Goal: Task Accomplishment & Management: Use online tool/utility

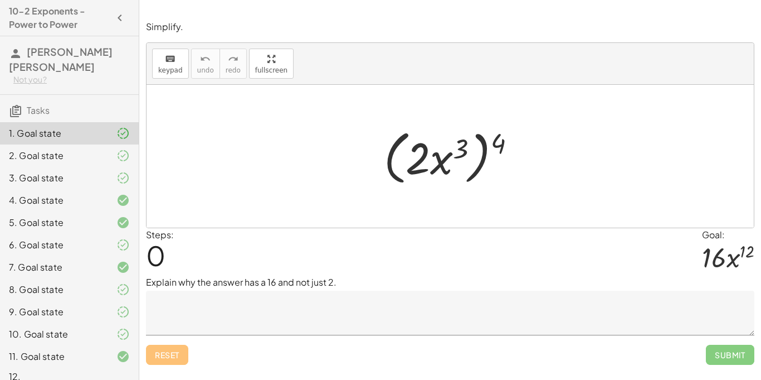
click at [94, 127] on div "1. Goal state" at bounding box center [54, 133] width 90 height 13
drag, startPoint x: 498, startPoint y: 149, endPoint x: 455, endPoint y: 153, distance: 42.5
click at [455, 153] on div at bounding box center [454, 156] width 152 height 64
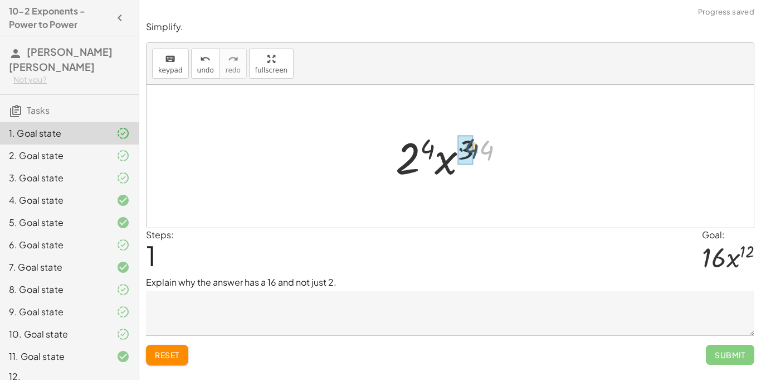
drag, startPoint x: 484, startPoint y: 154, endPoint x: 469, endPoint y: 153, distance: 15.7
drag, startPoint x: 435, startPoint y: 149, endPoint x: 409, endPoint y: 154, distance: 27.1
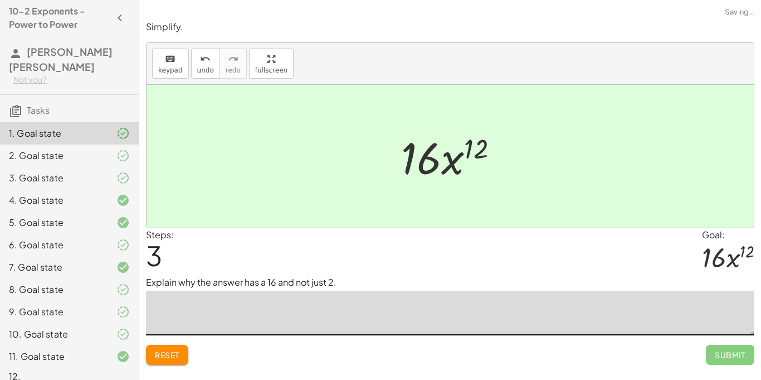
click at [440, 305] on textarea at bounding box center [450, 312] width 609 height 45
click at [207, 62] on icon "undo" at bounding box center [205, 58] width 11 height 13
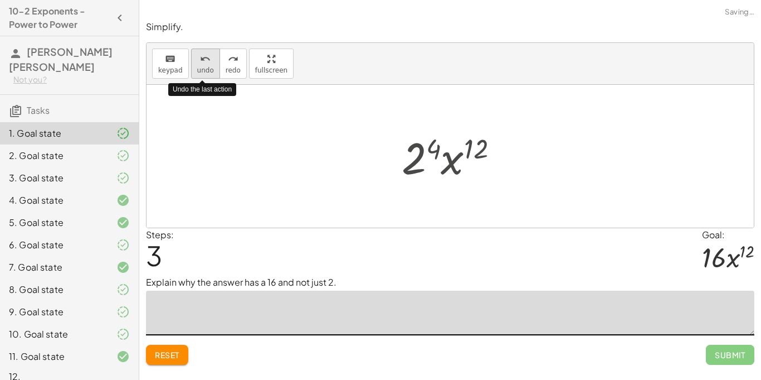
click at [207, 62] on icon "undo" at bounding box center [205, 58] width 11 height 13
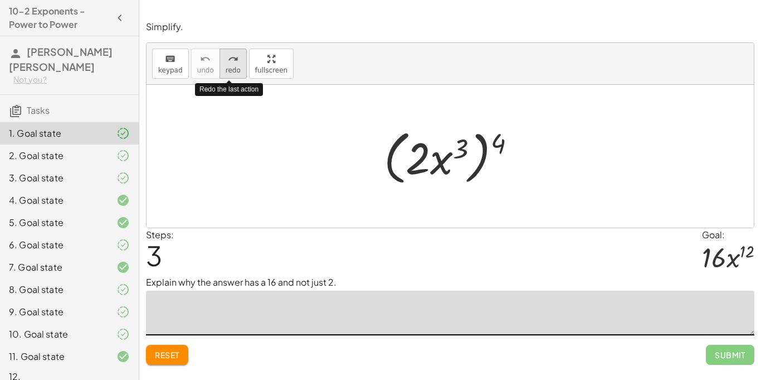
click at [226, 69] on span "redo" at bounding box center [233, 70] width 15 height 8
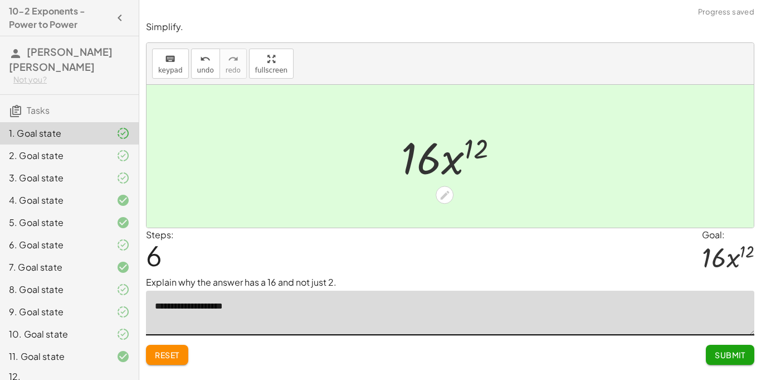
click at [198, 309] on textarea "**********" at bounding box center [450, 312] width 609 height 45
click at [252, 311] on textarea "**********" at bounding box center [450, 312] width 609 height 45
type textarea "**********"
click at [731, 353] on span "Submit" at bounding box center [730, 354] width 31 height 10
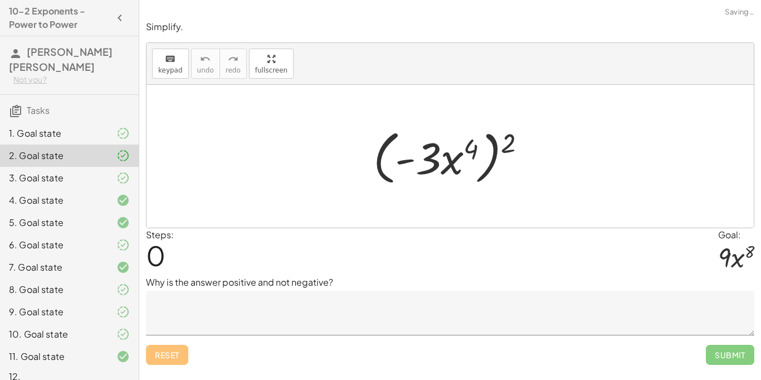
scroll to position [1, 0]
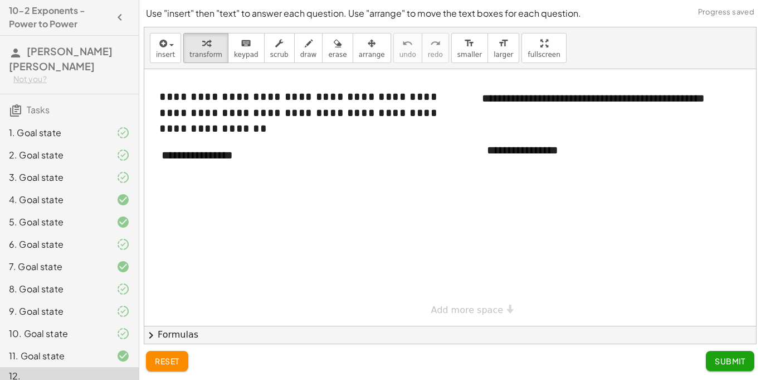
click at [536, 253] on div at bounding box center [463, 197] width 639 height 256
click at [532, 159] on div "**********" at bounding box center [559, 150] width 167 height 38
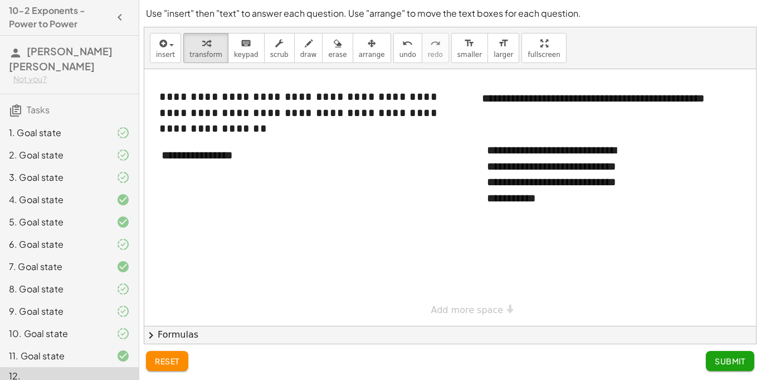
click at [70, 148] on div "2. Goal state" at bounding box center [54, 154] width 90 height 13
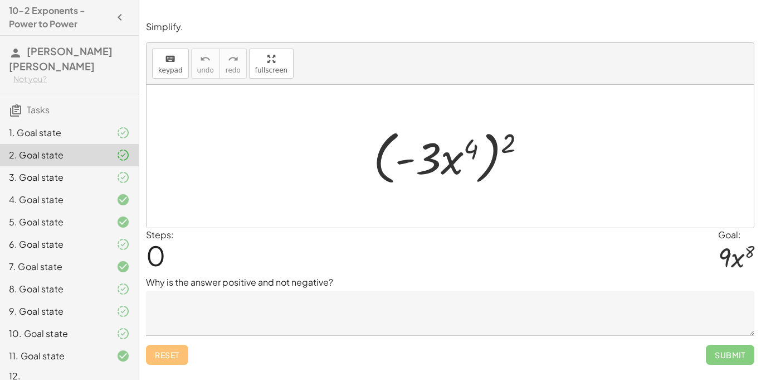
click at [531, 195] on div at bounding box center [451, 156] width 608 height 143
drag, startPoint x: 515, startPoint y: 154, endPoint x: 467, endPoint y: 167, distance: 49.5
click at [467, 167] on div at bounding box center [454, 156] width 173 height 64
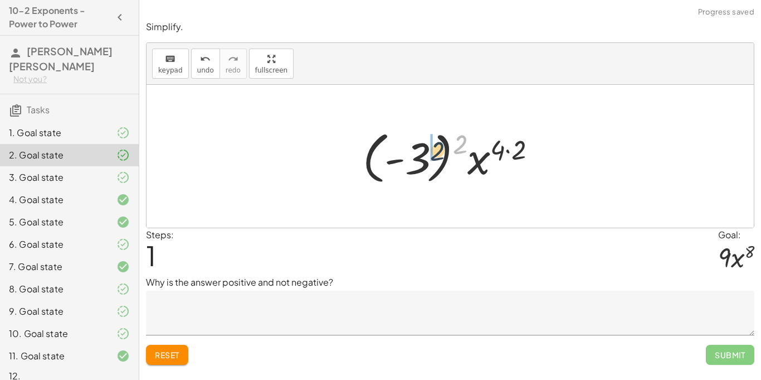
drag, startPoint x: 454, startPoint y: 148, endPoint x: 424, endPoint y: 159, distance: 32.6
click at [424, 159] on div at bounding box center [454, 156] width 194 height 62
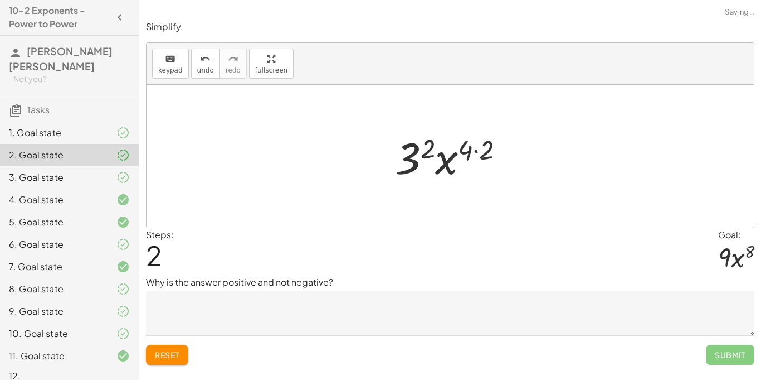
click at [104, 233] on div "4. Goal state" at bounding box center [69, 244] width 139 height 22
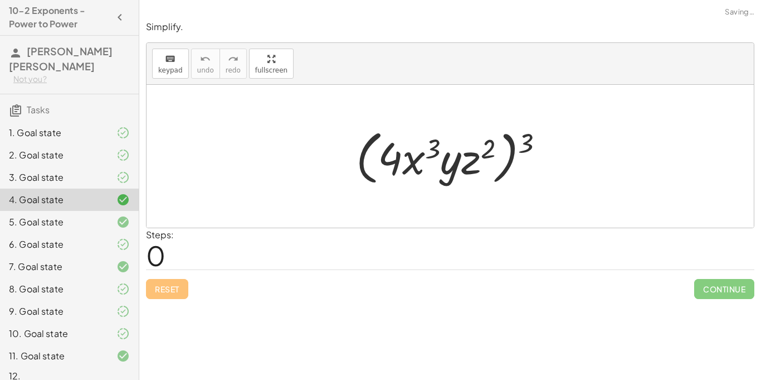
click at [67, 211] on div "3. Goal state" at bounding box center [69, 222] width 139 height 22
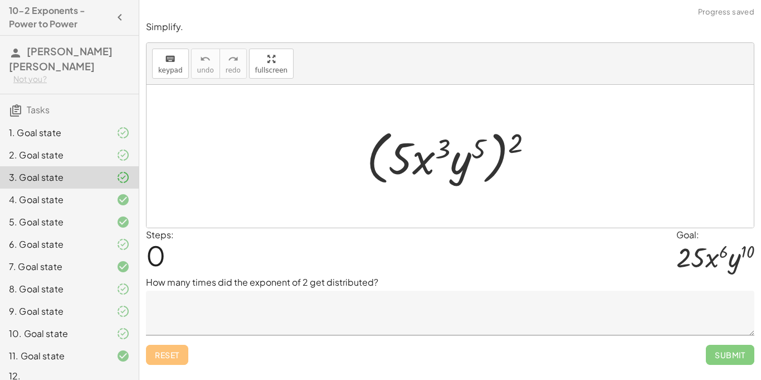
click at [91, 237] on div "6. Goal state" at bounding box center [54, 243] width 90 height 13
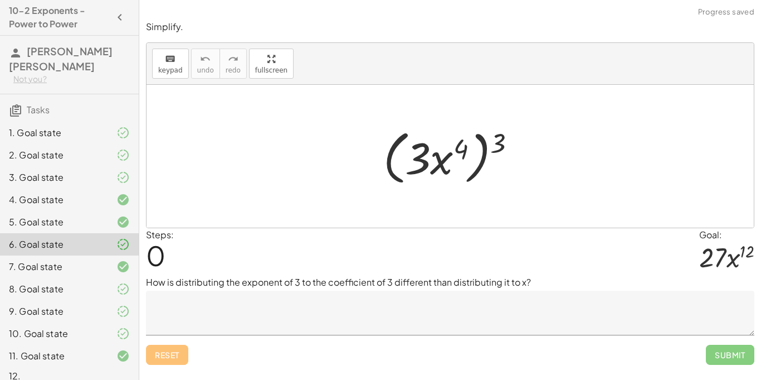
click at [55, 215] on div "5. Goal state" at bounding box center [54, 221] width 90 height 13
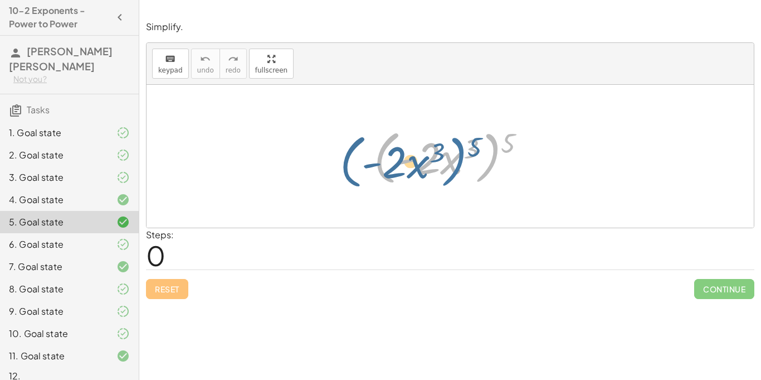
drag, startPoint x: 497, startPoint y: 148, endPoint x: 463, endPoint y: 152, distance: 34.2
click at [463, 152] on div at bounding box center [454, 156] width 172 height 64
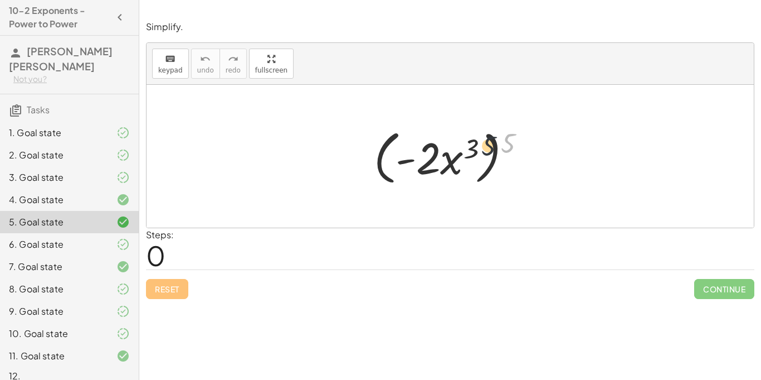
drag, startPoint x: 506, startPoint y: 144, endPoint x: 464, endPoint y: 149, distance: 42.2
click at [464, 149] on div at bounding box center [454, 156] width 172 height 64
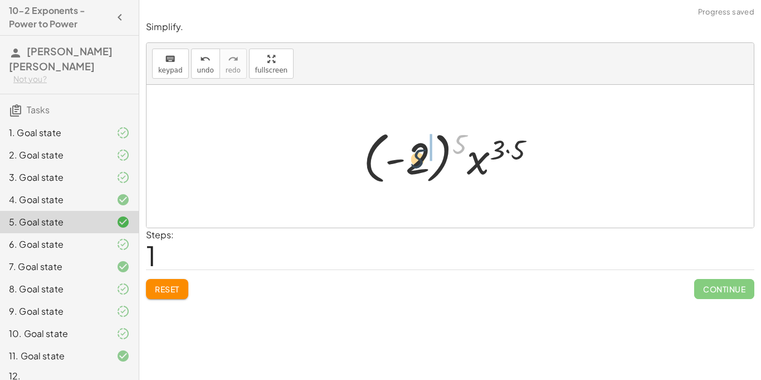
drag, startPoint x: 458, startPoint y: 147, endPoint x: 414, endPoint y: 163, distance: 46.9
click at [414, 163] on div at bounding box center [454, 156] width 193 height 62
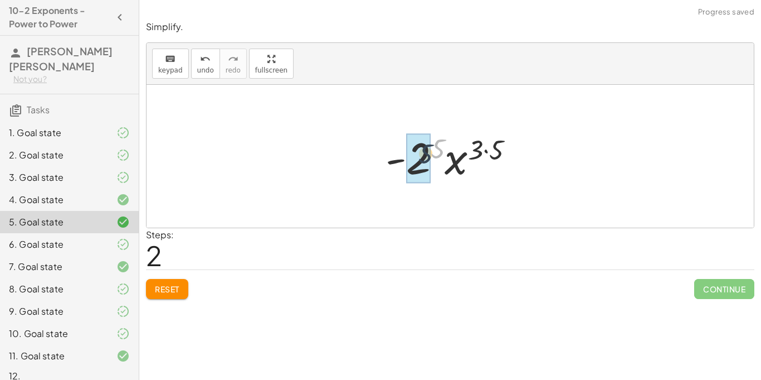
drag, startPoint x: 436, startPoint y: 152, endPoint x: 420, endPoint y: 159, distance: 18.2
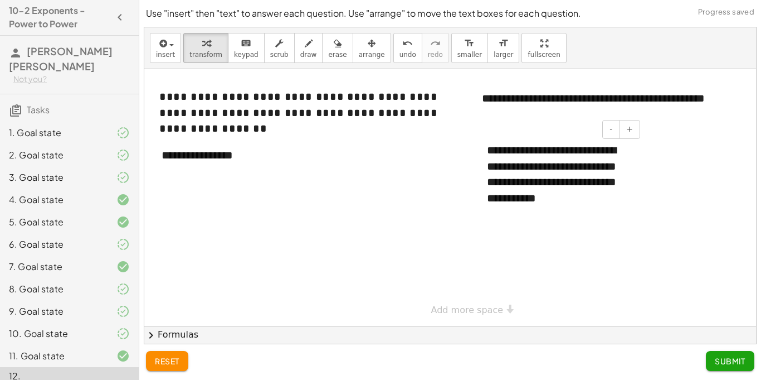
click at [603, 197] on div "**********" at bounding box center [559, 174] width 167 height 86
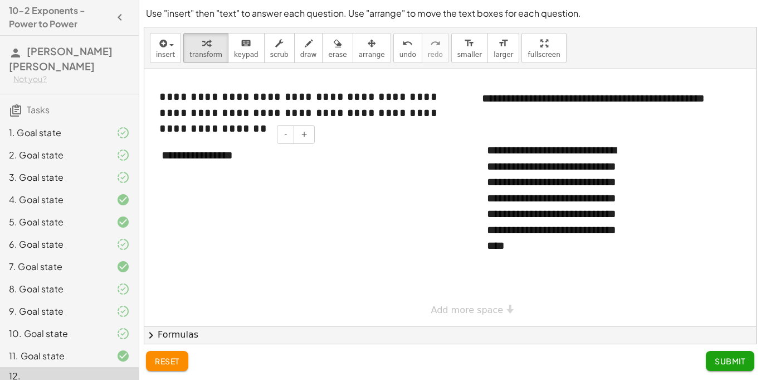
click at [308, 153] on div "**********" at bounding box center [233, 155] width 167 height 38
click at [251, 161] on div "**********" at bounding box center [233, 155] width 167 height 38
click at [267, 164] on div "**********" at bounding box center [233, 155] width 167 height 38
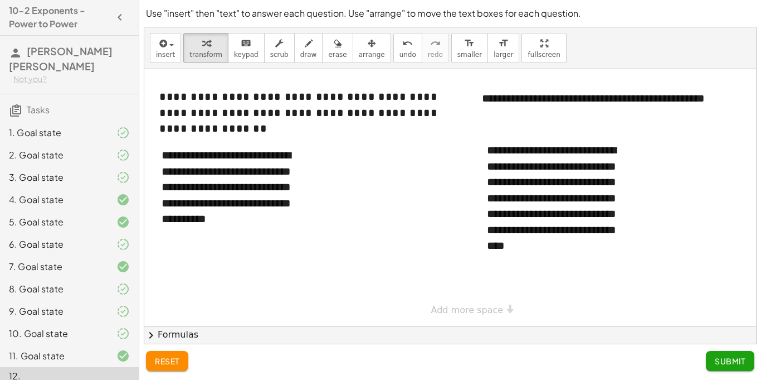
click at [240, 278] on div at bounding box center [463, 197] width 639 height 256
click at [264, 237] on div "**********" at bounding box center [233, 195] width 167 height 118
click at [294, 56] on button "draw" at bounding box center [308, 48] width 29 height 30
click at [207, 263] on div at bounding box center [463, 197] width 639 height 256
drag, startPoint x: 207, startPoint y: 261, endPoint x: 206, endPoint y: 279, distance: 17.3
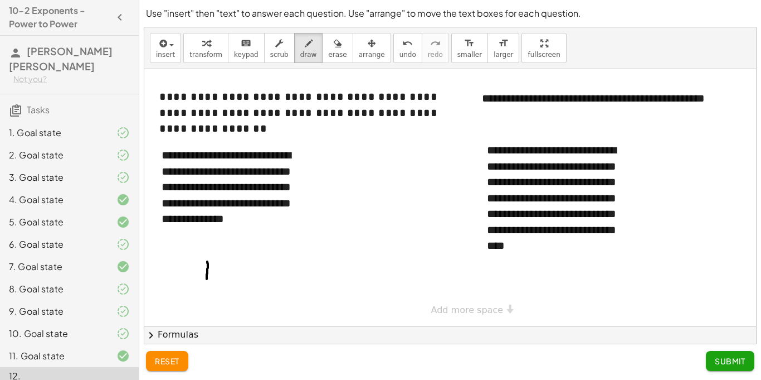
click at [206, 279] on div at bounding box center [463, 197] width 639 height 256
drag, startPoint x: 206, startPoint y: 273, endPoint x: 194, endPoint y: 262, distance: 16.2
click at [194, 262] on div at bounding box center [463, 197] width 639 height 256
drag, startPoint x: 212, startPoint y: 260, endPoint x: 215, endPoint y: 272, distance: 12.7
click at [215, 272] on div at bounding box center [463, 197] width 639 height 256
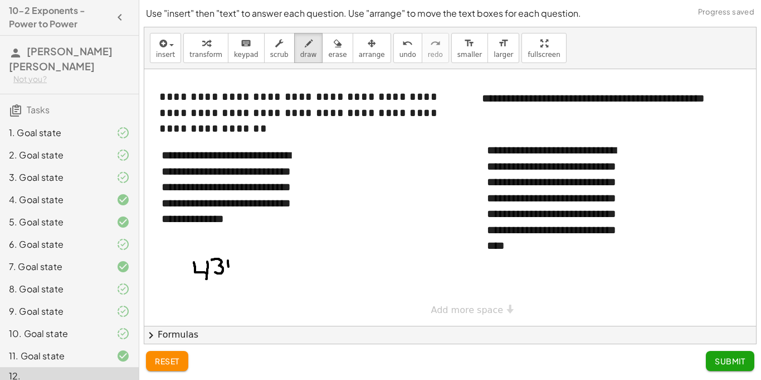
drag, startPoint x: 228, startPoint y: 260, endPoint x: 229, endPoint y: 268, distance: 7.3
click at [229, 268] on div at bounding box center [463, 197] width 639 height 256
click at [232, 264] on div at bounding box center [463, 197] width 639 height 256
drag, startPoint x: 235, startPoint y: 258, endPoint x: 241, endPoint y: 269, distance: 13.0
click at [241, 269] on div at bounding box center [463, 197] width 639 height 256
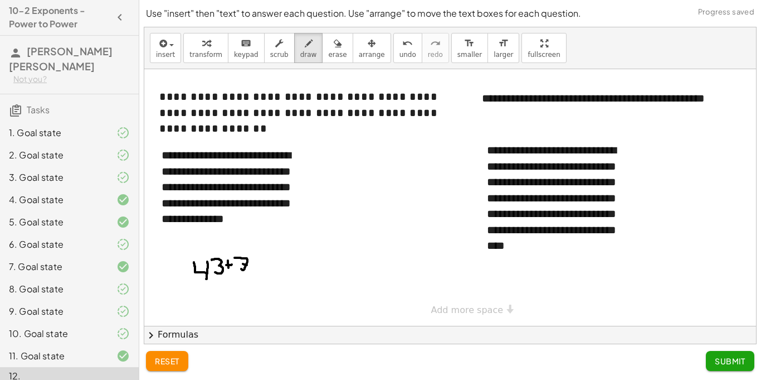
drag, startPoint x: 243, startPoint y: 264, endPoint x: 250, endPoint y: 265, distance: 6.8
click at [250, 265] on div at bounding box center [463, 197] width 639 height 256
drag, startPoint x: 208, startPoint y: 267, endPoint x: 206, endPoint y: 286, distance: 19.0
click at [206, 286] on div at bounding box center [463, 197] width 639 height 256
drag, startPoint x: 250, startPoint y: 271, endPoint x: 260, endPoint y: 270, distance: 10.0
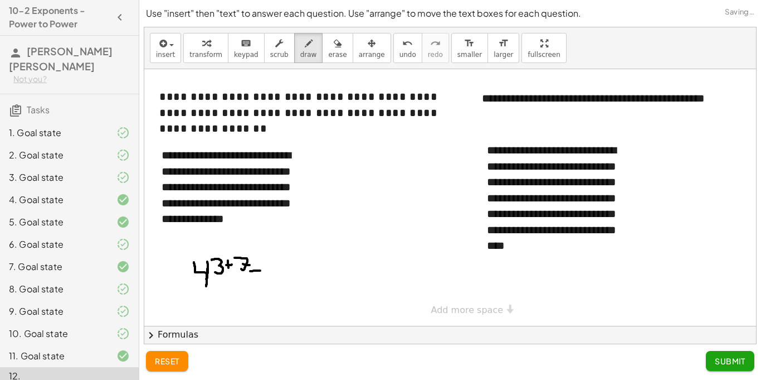
click at [260, 270] on div at bounding box center [463, 197] width 639 height 256
drag, startPoint x: 250, startPoint y: 275, endPoint x: 260, endPoint y: 273, distance: 10.2
click at [260, 273] on div at bounding box center [463, 197] width 639 height 256
drag, startPoint x: 283, startPoint y: 258, endPoint x: 279, endPoint y: 281, distance: 23.6
click at [279, 281] on div at bounding box center [463, 197] width 639 height 256
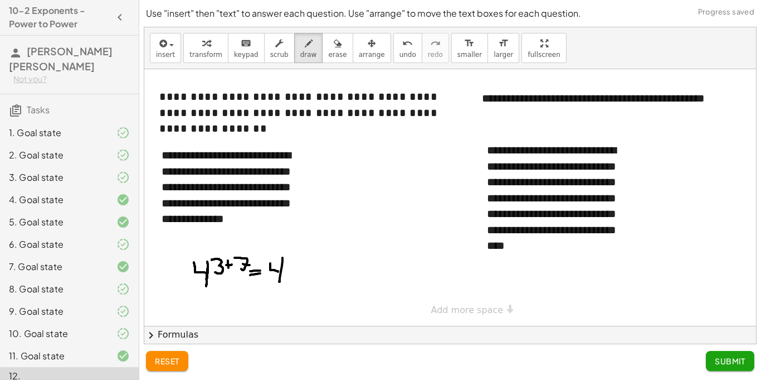
drag, startPoint x: 278, startPoint y: 271, endPoint x: 270, endPoint y: 263, distance: 11.9
click at [270, 263] on div at bounding box center [463, 197] width 639 height 256
drag, startPoint x: 292, startPoint y: 255, endPoint x: 292, endPoint y: 265, distance: 10.0
click at [292, 265] on div at bounding box center [463, 197] width 639 height 256
click at [300, 254] on div at bounding box center [463, 197] width 639 height 256
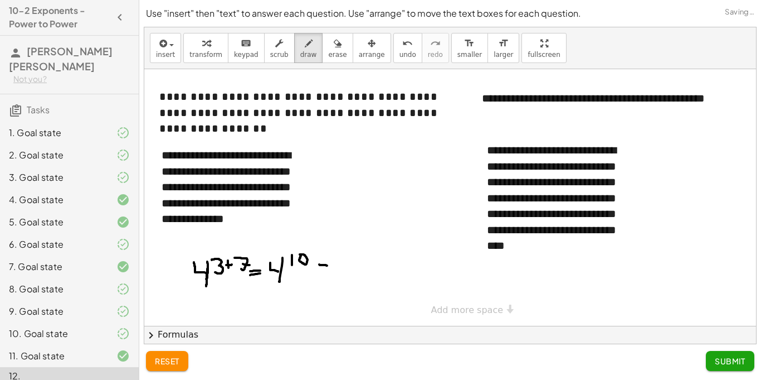
drag, startPoint x: 319, startPoint y: 264, endPoint x: 329, endPoint y: 266, distance: 10.2
click at [329, 266] on div at bounding box center [463, 197] width 639 height 256
drag, startPoint x: 321, startPoint y: 275, endPoint x: 338, endPoint y: 274, distance: 16.8
click at [338, 274] on div at bounding box center [463, 197] width 639 height 256
drag, startPoint x: 344, startPoint y: 257, endPoint x: 345, endPoint y: 283, distance: 26.2
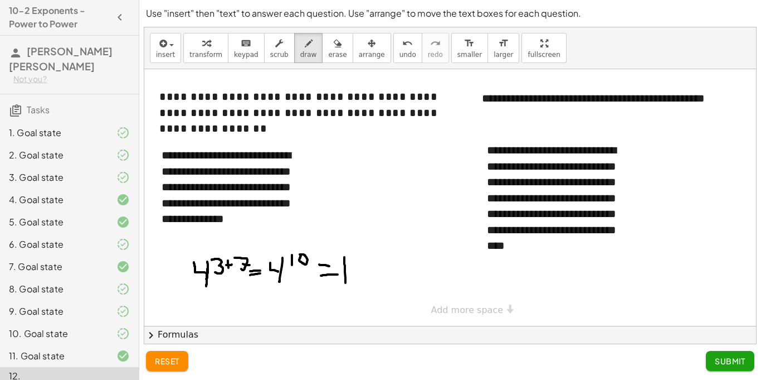
click at [345, 283] on div at bounding box center [463, 197] width 639 height 256
click at [358, 260] on div at bounding box center [463, 197] width 639 height 256
drag, startPoint x: 377, startPoint y: 261, endPoint x: 381, endPoint y: 273, distance: 12.9
click at [381, 273] on div at bounding box center [463, 197] width 639 height 256
drag, startPoint x: 377, startPoint y: 270, endPoint x: 368, endPoint y: 264, distance: 10.8
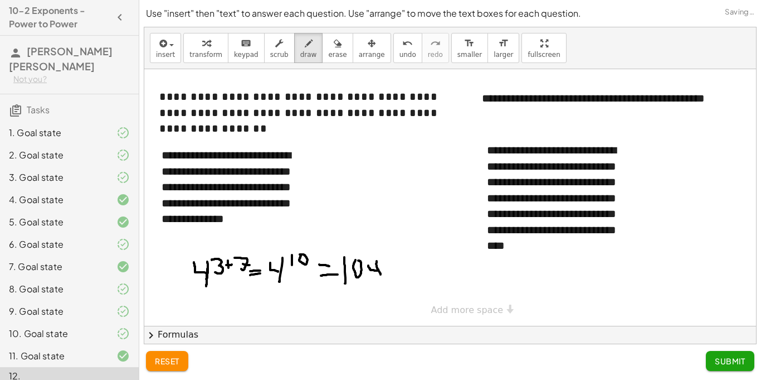
click at [368, 264] on div at bounding box center [463, 197] width 639 height 256
click at [392, 262] on div at bounding box center [463, 197] width 639 height 256
drag, startPoint x: 404, startPoint y: 263, endPoint x: 401, endPoint y: 281, distance: 18.1
click at [400, 282] on div at bounding box center [463, 197] width 639 height 256
drag, startPoint x: 404, startPoint y: 273, endPoint x: 401, endPoint y: 284, distance: 11.0
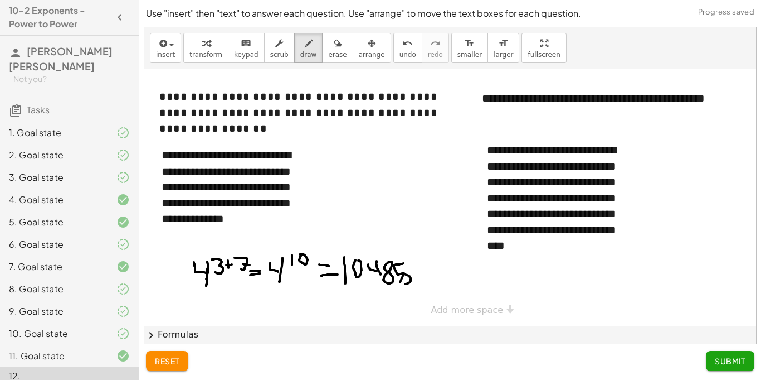
click at [401, 284] on div at bounding box center [463, 197] width 639 height 256
drag, startPoint x: 410, startPoint y: 258, endPoint x: 421, endPoint y: 278, distance: 23.7
click at [421, 278] on div at bounding box center [463, 197] width 639 height 256
drag, startPoint x: 419, startPoint y: 274, endPoint x: 428, endPoint y: 273, distance: 9.0
click at [428, 273] on div at bounding box center [463, 197] width 639 height 256
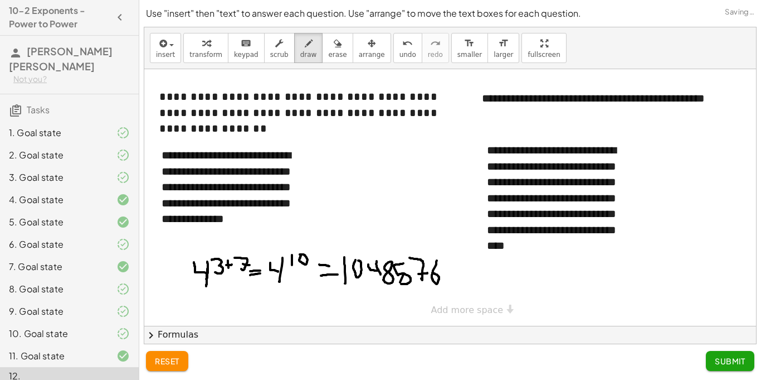
drag, startPoint x: 437, startPoint y: 260, endPoint x: 433, endPoint y: 273, distance: 13.6
click at [433, 273] on div at bounding box center [463, 197] width 639 height 256
click at [717, 357] on span "Submit" at bounding box center [730, 361] width 31 height 10
